Goal: Find specific page/section: Find specific page/section

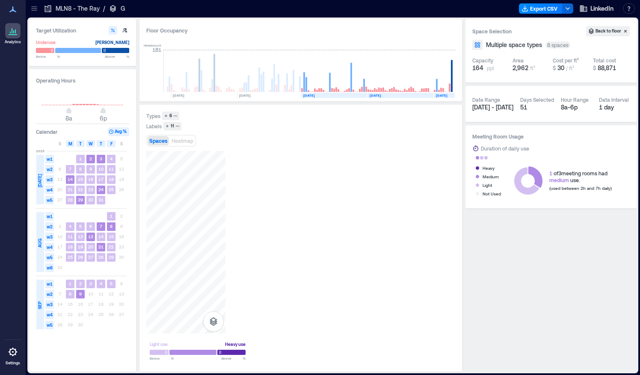
scroll to position [0, 298]
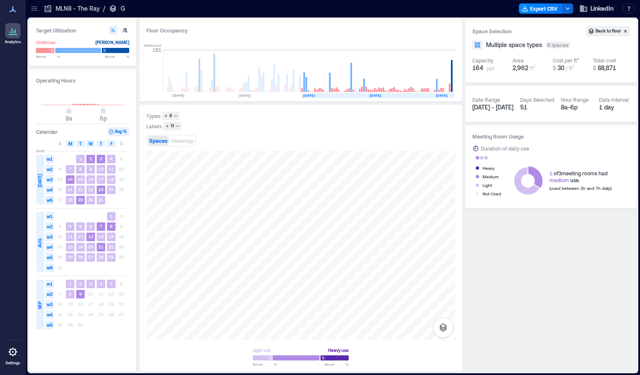
click at [42, 9] on div "MLN8 - The Ray / G" at bounding box center [84, 9] width 86 height 14
click at [36, 9] on icon at bounding box center [34, 8] width 6 height 1
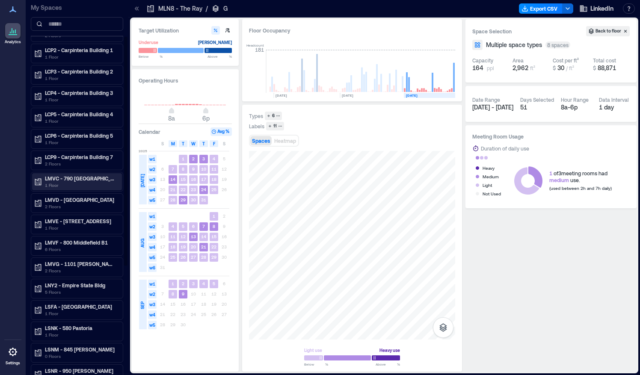
scroll to position [61, 0]
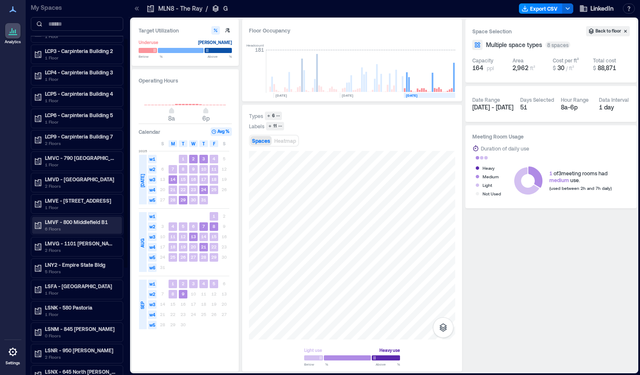
click at [70, 219] on p "LMVF - 800 Middlefield B1" at bounding box center [81, 222] width 72 height 7
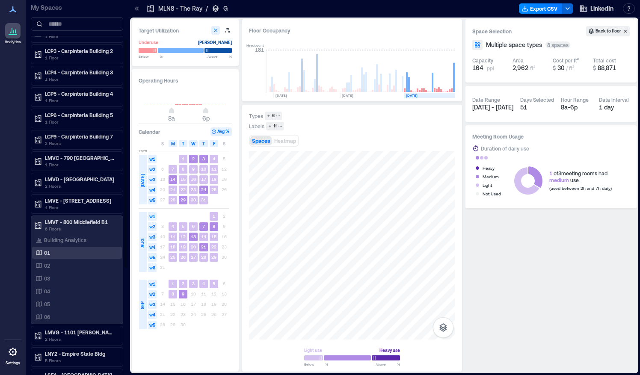
click at [45, 249] on p "01" at bounding box center [47, 252] width 6 height 7
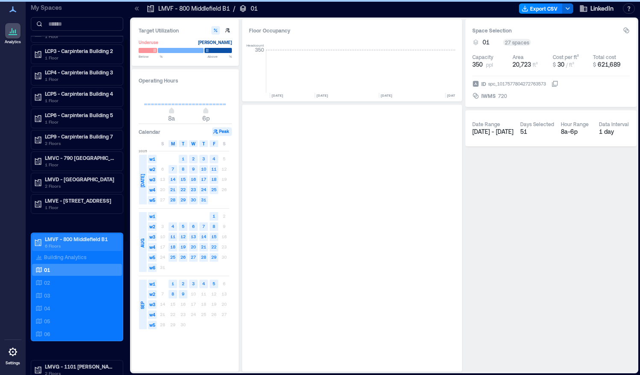
click at [59, 243] on p "6 Floors" at bounding box center [81, 246] width 72 height 7
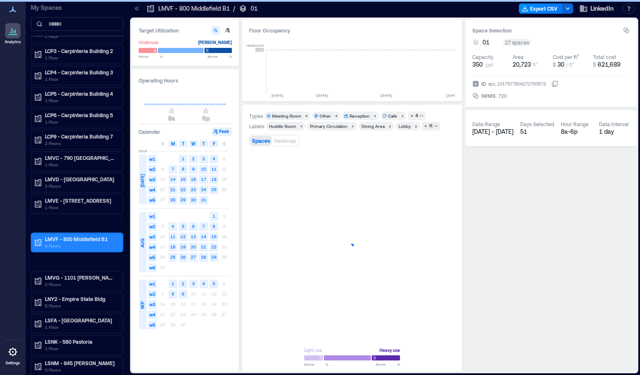
click at [64, 243] on p "6 Floors" at bounding box center [81, 246] width 72 height 7
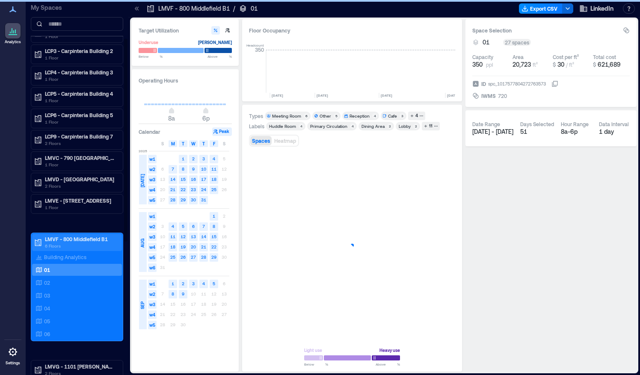
scroll to position [0, 2553]
click at [45, 292] on p "03" at bounding box center [47, 295] width 6 height 7
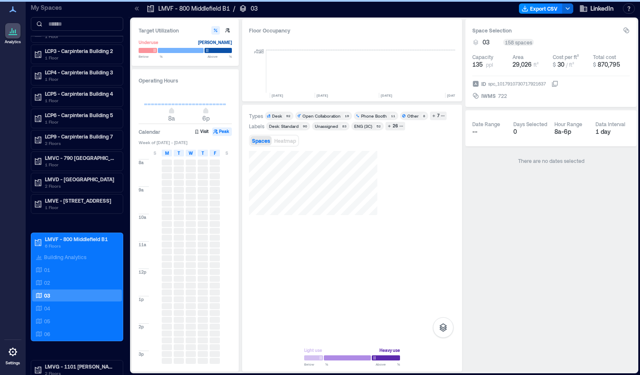
scroll to position [0, 2553]
